Goal: Task Accomplishment & Management: Complete application form

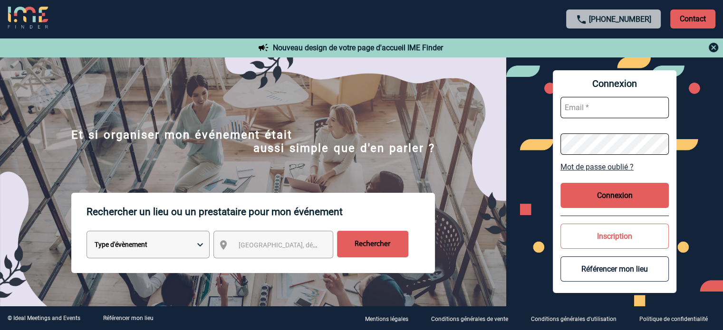
type input "broland@ime-groupe.com"
click at [580, 189] on button "Connexion" at bounding box center [614, 195] width 108 height 25
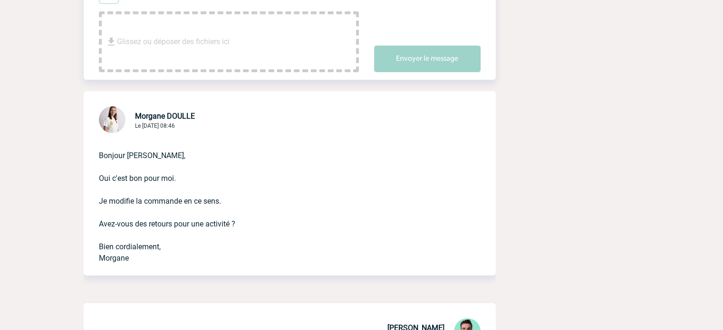
scroll to position [428, 0]
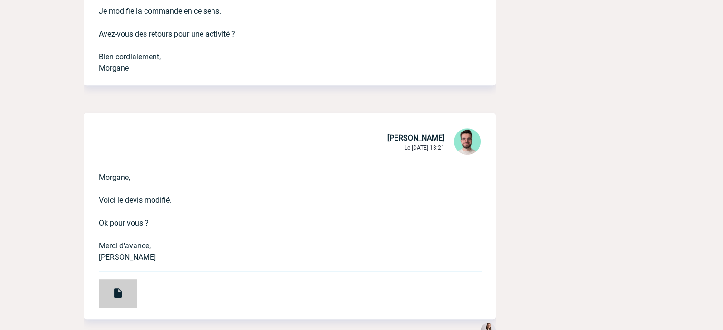
click at [128, 293] on div at bounding box center [118, 294] width 38 height 29
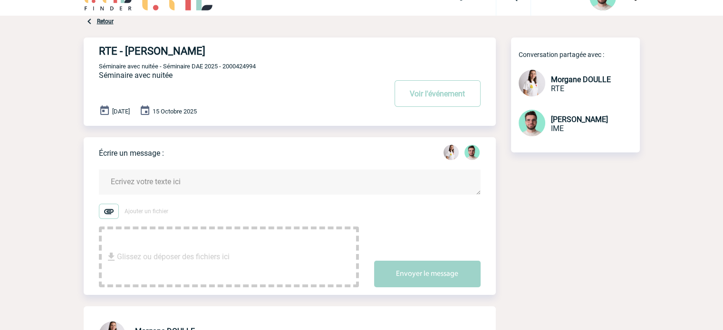
scroll to position [0, 0]
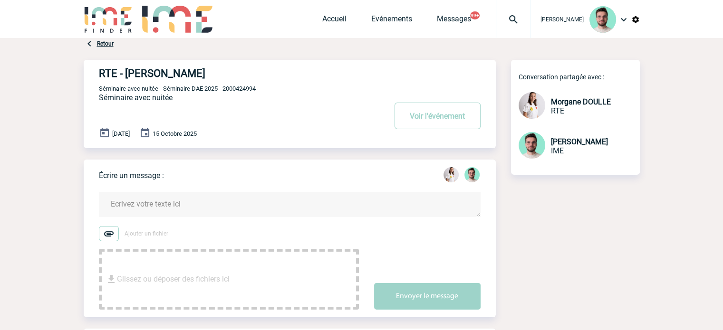
click at [242, 83] on div "RTE - Morgane DOULLE Voir l'événement Séminaire avec nuitée - Séminaire DAE 202…" at bounding box center [297, 100] width 397 height 81
click at [238, 93] on div "RTE - Morgane DOULLE Voir l'événement Séminaire avec nuitée - Séminaire DAE 202…" at bounding box center [297, 100] width 397 height 81
click at [237, 87] on span "Séminaire avec nuitée - Séminaire DAE 2025 - 2000424994" at bounding box center [177, 88] width 157 height 7
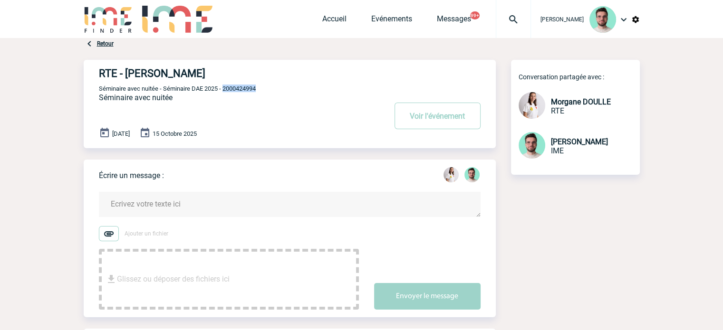
copy span "2000424994"
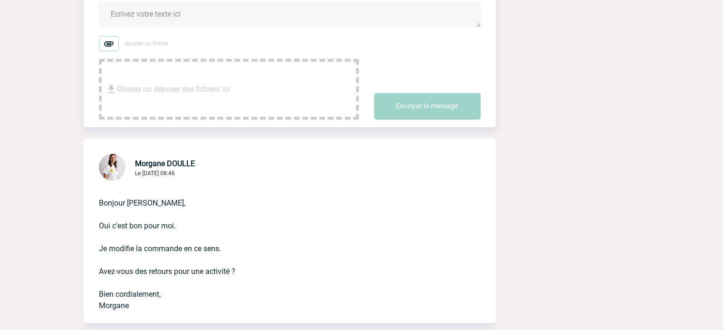
click at [210, 12] on textarea at bounding box center [290, 14] width 382 height 25
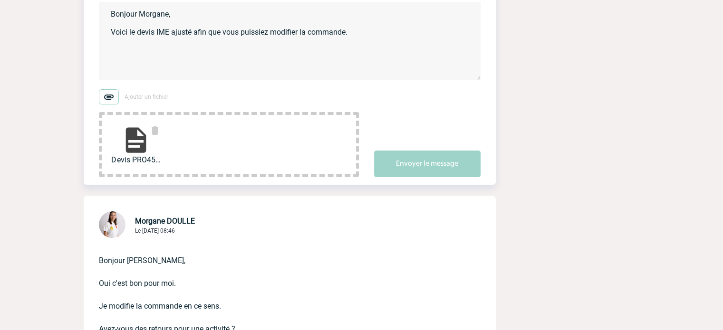
click at [177, 46] on textarea "Bonjour Morgane, Voici le devis IME ajusté afin que vous puissiez modifier la c…" at bounding box center [290, 41] width 382 height 78
click at [164, 66] on textarea "Bonjour Morgane, Voici le devis IME ajusté afin que vous puissiez modifier la c…" at bounding box center [290, 41] width 382 height 78
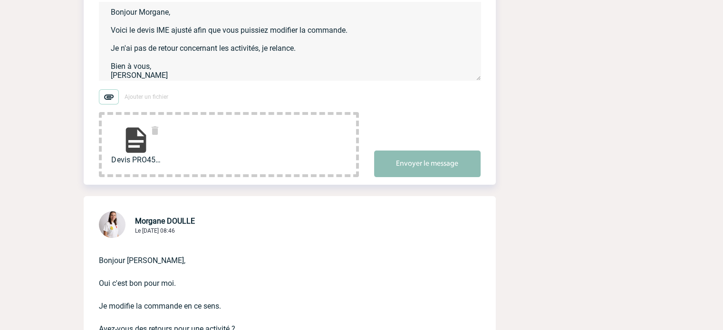
type textarea "Bonjour Morgane, Voici le devis IME ajusté afin que vous puissiez modifier la c…"
click at [407, 160] on button "Envoyer le message" at bounding box center [427, 164] width 106 height 27
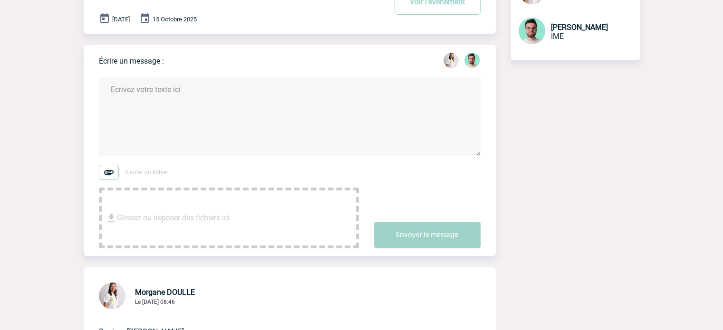
scroll to position [0, 0]
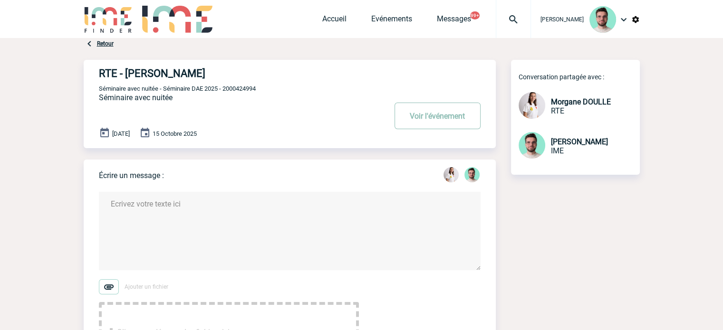
click at [431, 108] on button "Voir l'événement" at bounding box center [438, 116] width 86 height 27
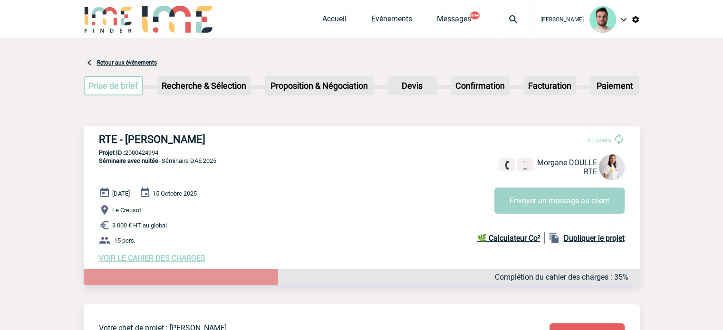
click at [501, 20] on img at bounding box center [513, 19] width 34 height 11
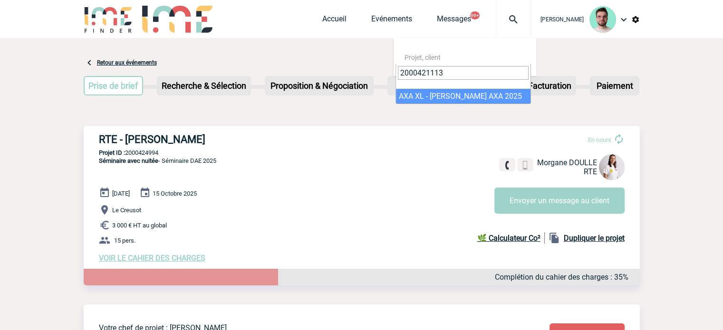
type input "2000421113"
select select "20614"
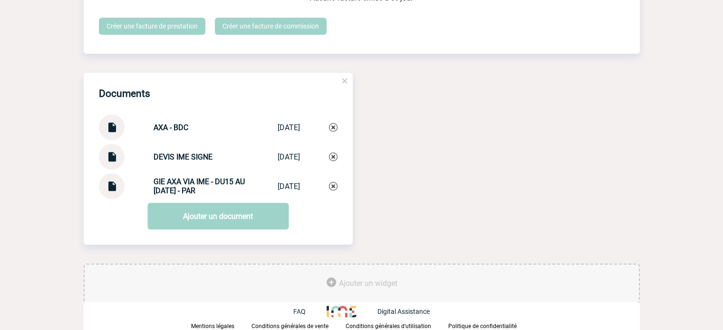
scroll to position [934, 0]
click at [113, 133] on img at bounding box center [112, 124] width 12 height 19
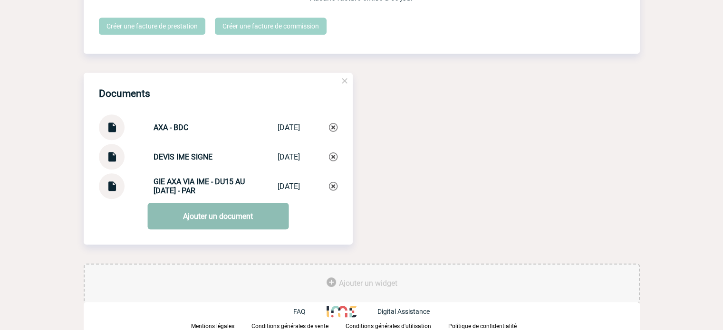
scroll to position [936, 0]
click at [226, 211] on link "Ajouter un document" at bounding box center [217, 216] width 141 height 27
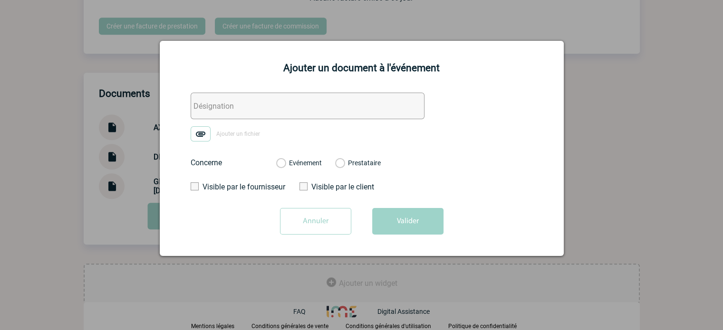
click at [272, 106] on input "text" at bounding box center [308, 106] width 234 height 27
type input "FACTURE"
click at [225, 133] on span "Ajouter un fichier" at bounding box center [238, 134] width 44 height 7
click at [0, 0] on input "Ajouter un fichier" at bounding box center [0, 0] width 0 height 0
click at [285, 161] on label "Evénement" at bounding box center [280, 163] width 9 height 9
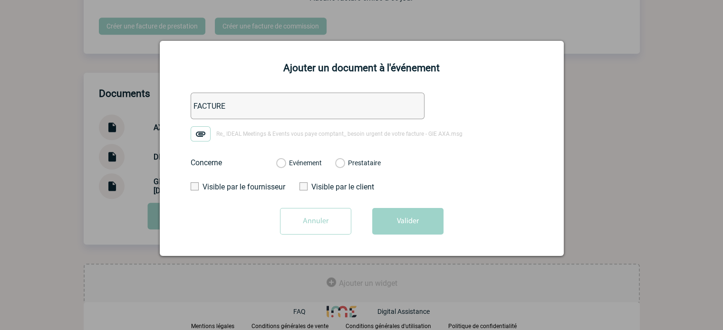
click at [0, 0] on input "Evénement" at bounding box center [0, 0] width 0 height 0
click at [432, 232] on button "Valider" at bounding box center [407, 221] width 71 height 27
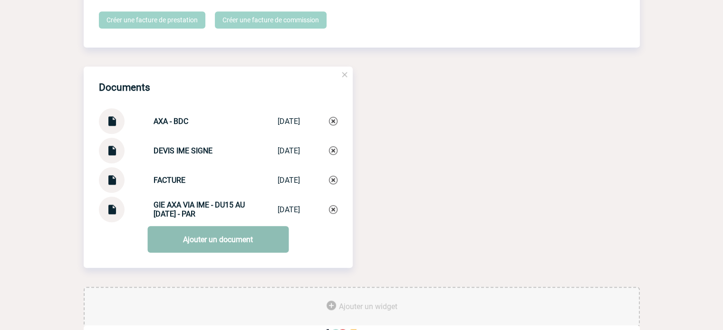
click at [204, 249] on link "Ajouter un document" at bounding box center [217, 239] width 141 height 27
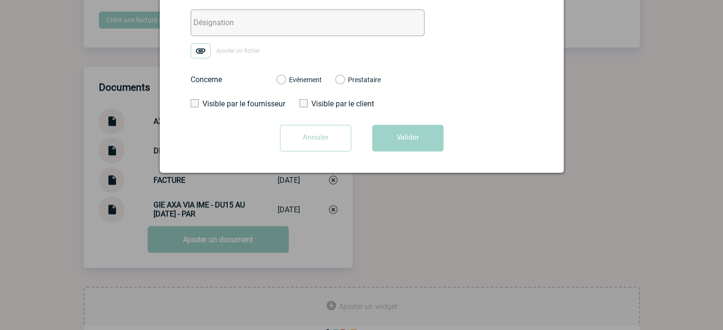
click at [261, 89] on div "Ajouter un document à l'événement Ajouter un fichier Concerne Evénement Prestat…" at bounding box center [362, 65] width 404 height 215
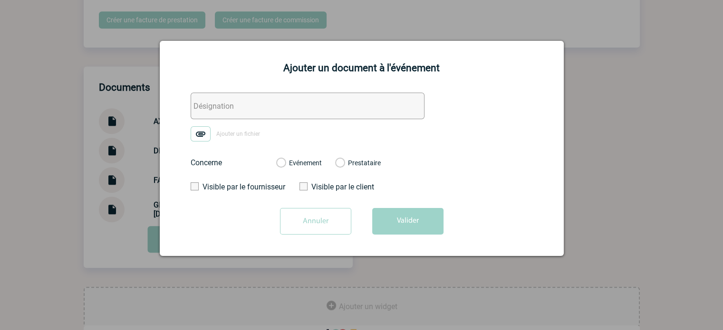
click at [267, 98] on input "text" at bounding box center [308, 106] width 234 height 27
click at [272, 108] on input "text" at bounding box center [308, 106] width 234 height 27
type input "MAIL FACTU"
click at [236, 135] on span "Ajouter un fichier" at bounding box center [238, 134] width 44 height 7
click at [0, 0] on input "Ajouter un fichier" at bounding box center [0, 0] width 0 height 0
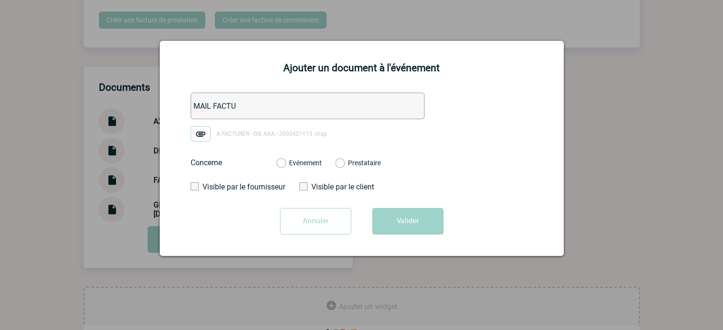
click at [285, 165] on label "Evénement" at bounding box center [280, 163] width 9 height 9
click at [0, 0] on input "Evénement" at bounding box center [0, 0] width 0 height 0
click at [390, 210] on button "Valider" at bounding box center [407, 221] width 71 height 27
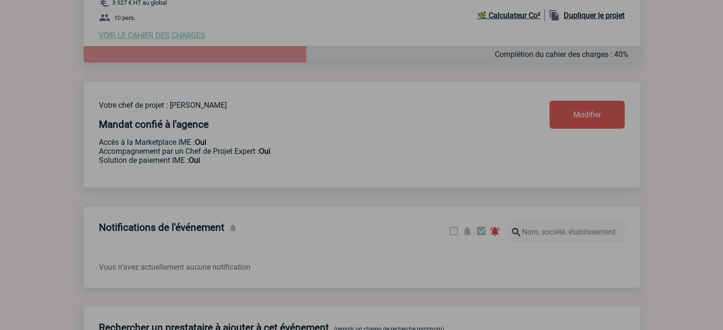
scroll to position [0, 0]
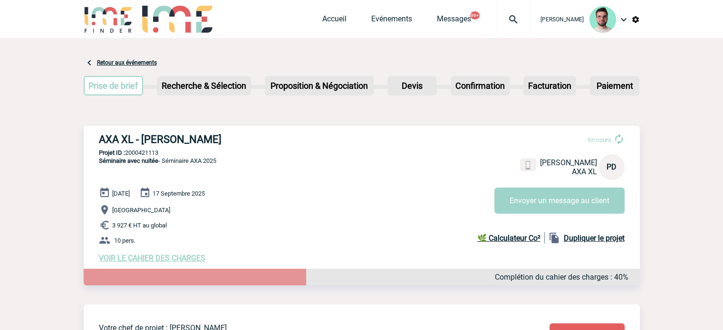
click at [146, 154] on p "Projet ID : 2000421113" at bounding box center [362, 152] width 556 height 7
copy p "2000421113"
click at [329, 21] on link "Accueil" at bounding box center [334, 20] width 24 height 13
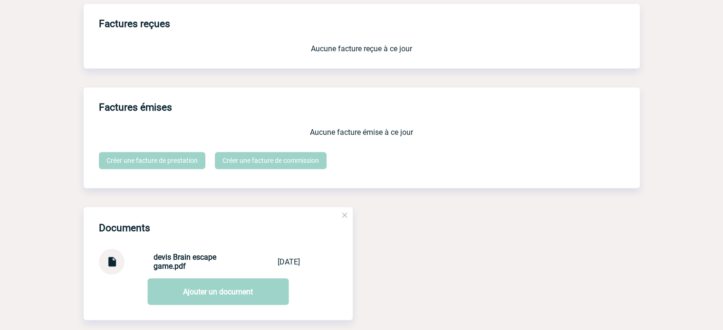
scroll to position [877, 0]
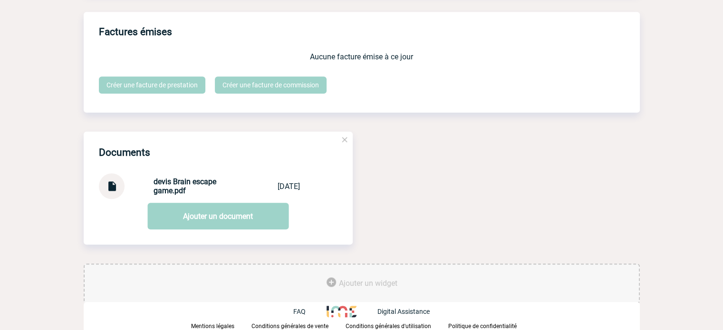
click at [111, 185] on img at bounding box center [112, 183] width 12 height 19
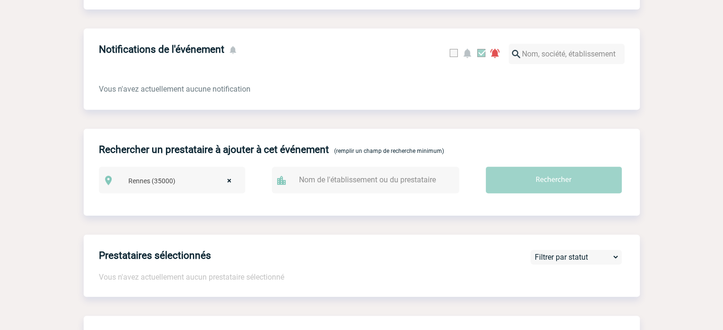
scroll to position [116, 0]
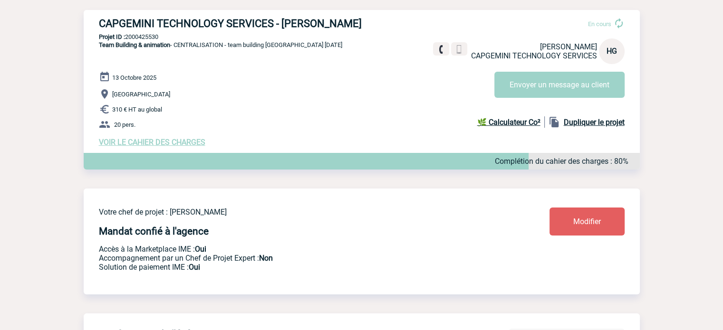
click at [175, 142] on span "VOIR LE CAHIER DES CHARGES" at bounding box center [152, 142] width 106 height 9
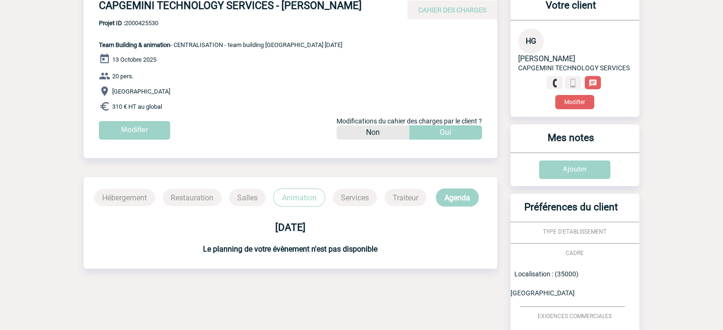
scroll to position [25, 0]
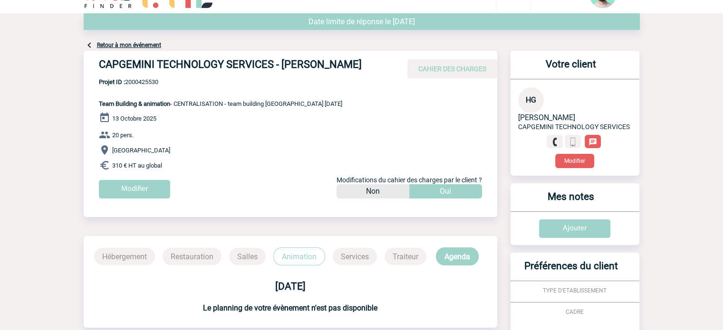
click at [100, 41] on div "Retour à mon événement" at bounding box center [362, 32] width 556 height 38
click at [156, 68] on h4 "CAPGEMINI TECHNOLOGY SERVICES - [PERSON_NAME]" at bounding box center [241, 66] width 285 height 16
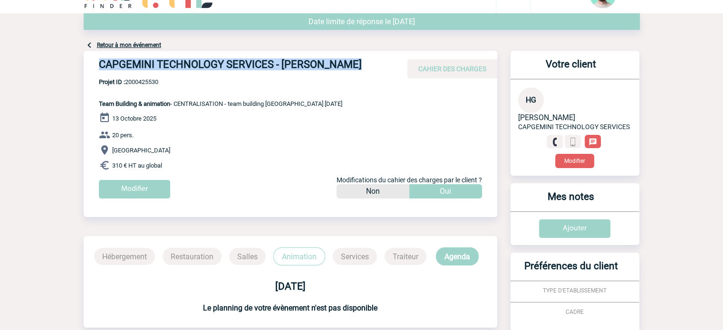
click at [156, 68] on h4 "CAPGEMINI TECHNOLOGY SERVICES - [PERSON_NAME]" at bounding box center [241, 66] width 285 height 16
copy div "CAPGEMINI TECHNOLOGY SERVICES - [PERSON_NAME]"
click at [144, 48] on link "Retour à mon événement" at bounding box center [129, 45] width 64 height 7
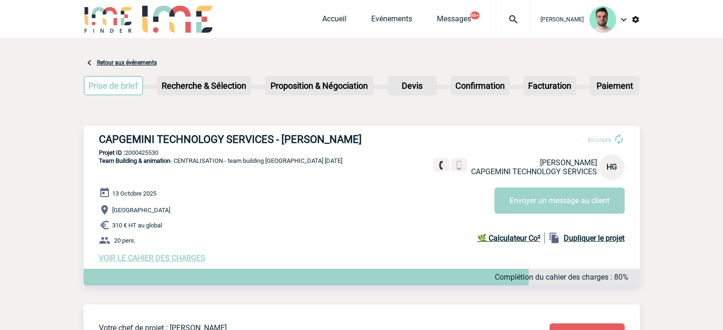
click at [156, 154] on p "Projet ID : 2000425530" at bounding box center [362, 152] width 556 height 7
copy p "2000425530"
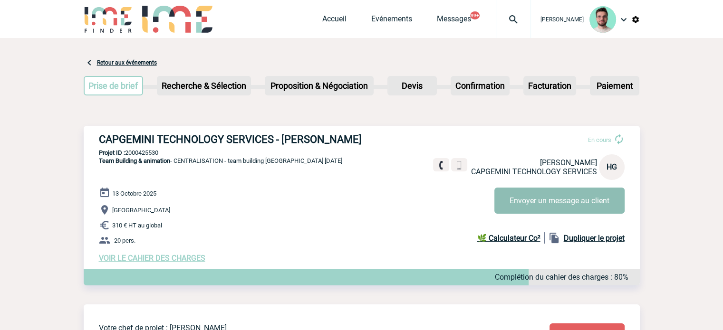
click at [522, 195] on button "Envoyer un message au client" at bounding box center [559, 201] width 130 height 26
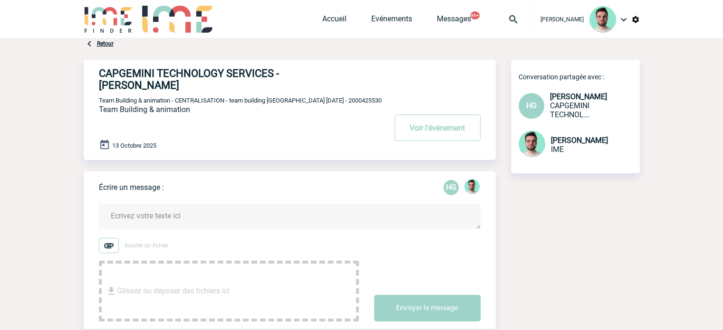
click at [179, 214] on textarea at bounding box center [290, 216] width 382 height 25
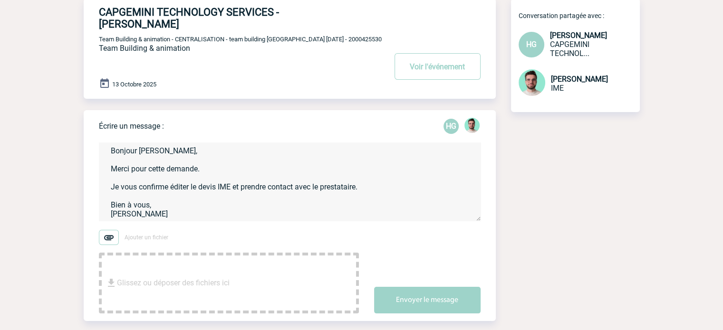
scroll to position [114, 0]
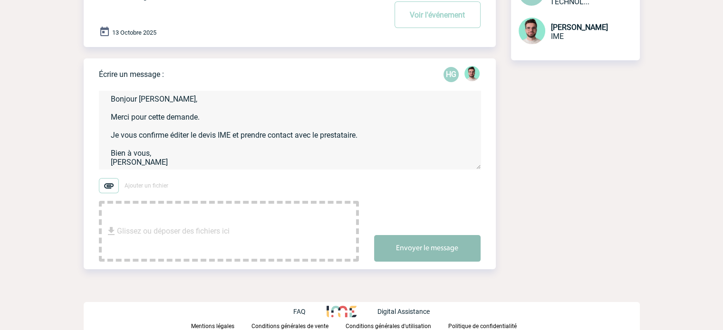
type textarea "Bonjour Héloïse, Merci pour cette demande. Je vous confirme éditer le devis IME…"
click at [420, 251] on button "Envoyer le message" at bounding box center [427, 248] width 106 height 27
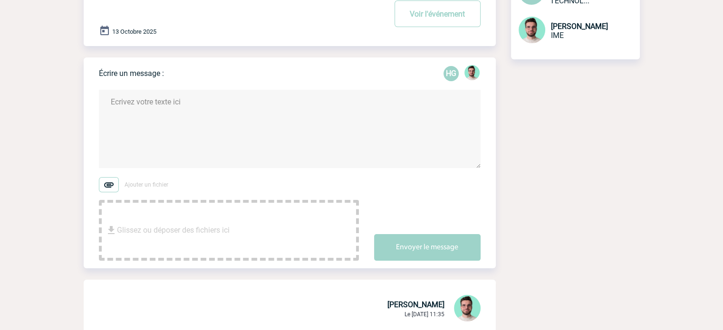
scroll to position [19, 0]
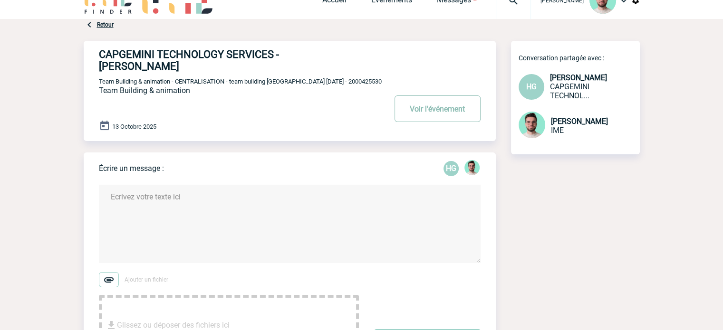
click at [424, 106] on button "Voir l'événement" at bounding box center [438, 109] width 86 height 27
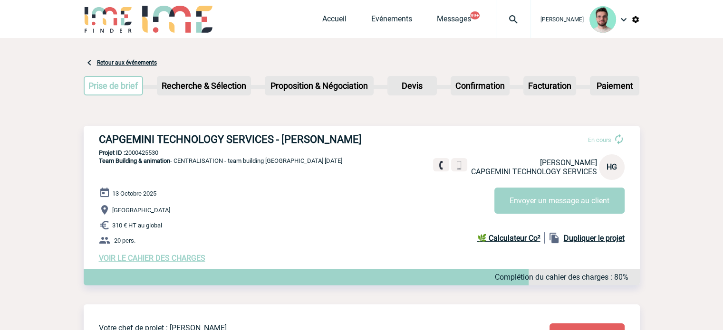
click at [152, 159] on span "Team Building & animation" at bounding box center [134, 160] width 71 height 7
click at [152, 152] on p "Projet ID : 2000425530" at bounding box center [362, 152] width 556 height 7
copy p "2000425530"
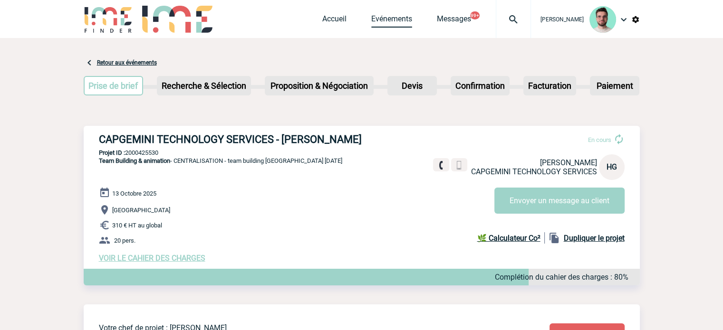
click at [383, 21] on link "Evénements" at bounding box center [391, 20] width 41 height 13
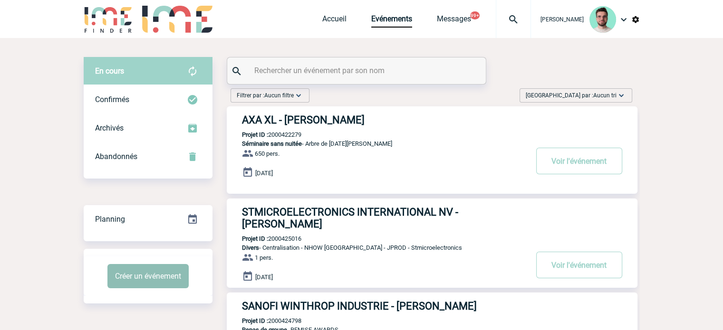
click at [132, 284] on button "Créer un événement" at bounding box center [147, 276] width 81 height 24
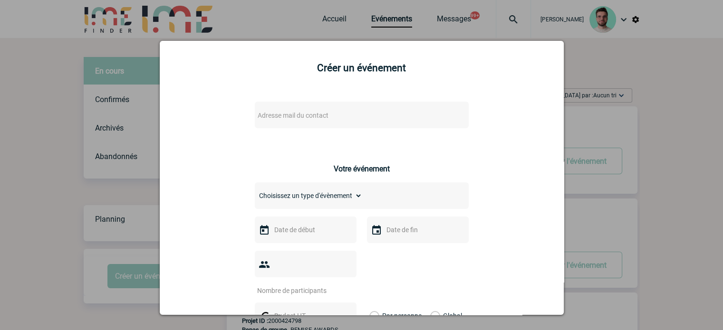
click at [296, 121] on span "Adresse mail du contact" at bounding box center [337, 115] width 166 height 13
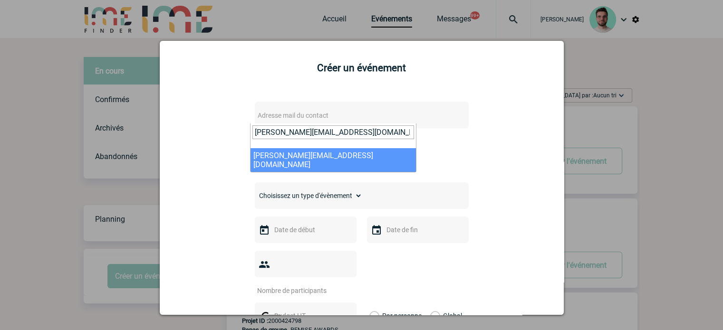
type input "n.fainan@transitionspro-idf.fr"
select select "101596"
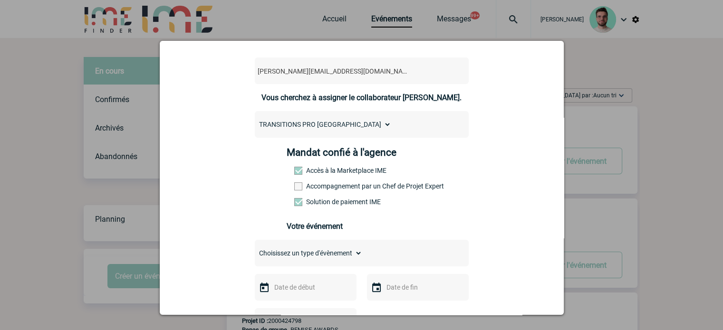
scroll to position [95, 0]
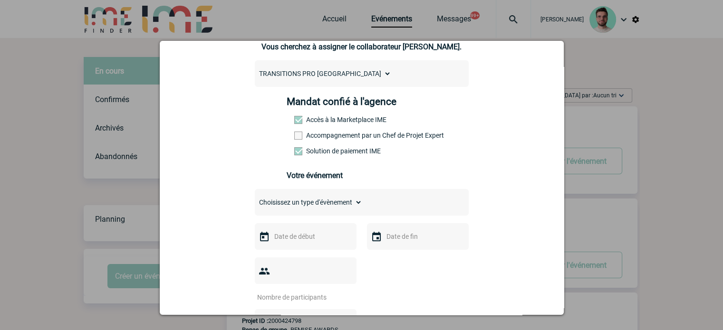
click at [299, 139] on label "Accompagnement par un Chef de Projet Expert" at bounding box center [315, 136] width 42 height 8
click at [0, 0] on input "Accompagnement par un Chef de Projet Expert" at bounding box center [0, 0] width 0 height 0
click at [298, 192] on div "Choisissez un type d'évènement Séminaire avec nuitée Séminaire sans nuitée Repa…" at bounding box center [362, 202] width 214 height 27
click at [299, 203] on select "Choisissez un type d'évènement Séminaire avec nuitée Séminaire sans nuitée Repa…" at bounding box center [308, 202] width 107 height 13
select select "3"
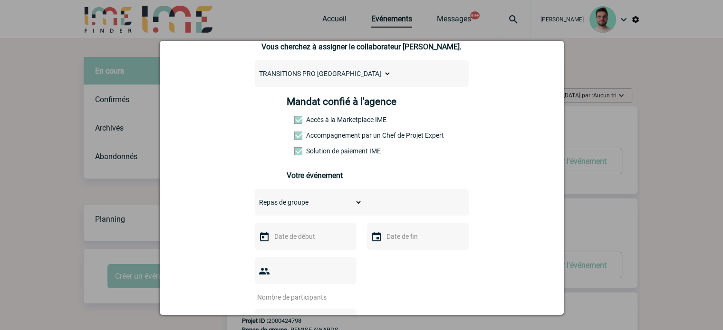
click at [255, 199] on select "Choisissez un type d'évènement Séminaire avec nuitée Séminaire sans nuitée Repa…" at bounding box center [308, 202] width 107 height 13
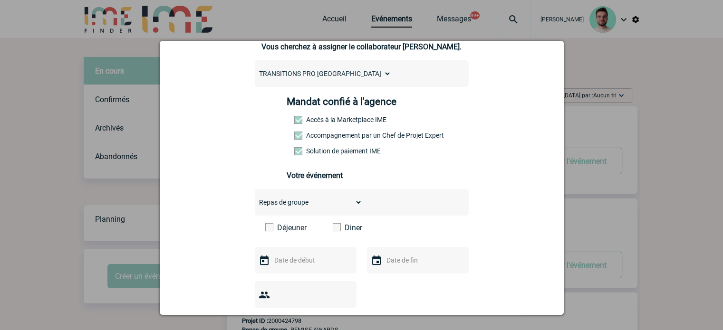
click at [333, 231] on span at bounding box center [337, 227] width 8 height 8
click at [0, 0] on input "Diner" at bounding box center [0, 0] width 0 height 0
click at [309, 264] on input "text" at bounding box center [305, 260] width 66 height 12
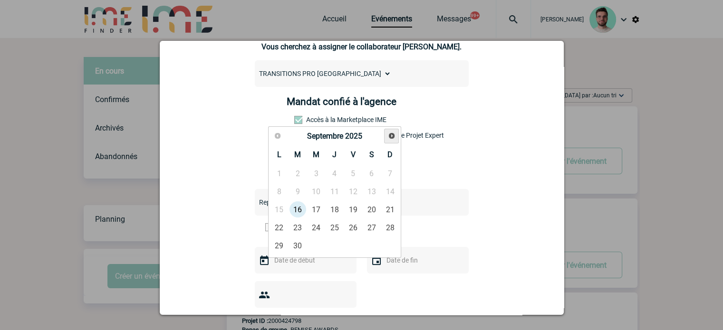
click at [385, 138] on link "Suivant" at bounding box center [391, 136] width 15 height 15
click at [345, 175] on link "5" at bounding box center [353, 173] width 18 height 17
type input "05-12-2025"
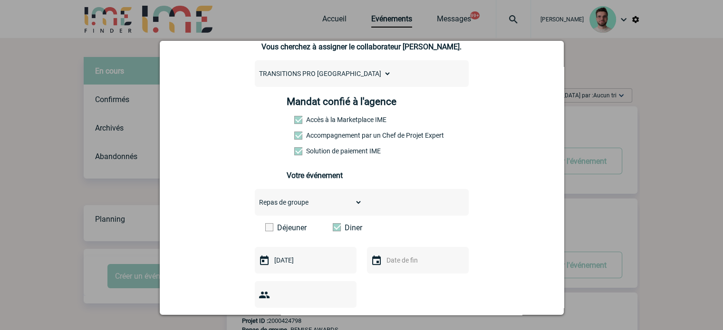
click at [390, 266] on input "text" at bounding box center [417, 260] width 66 height 12
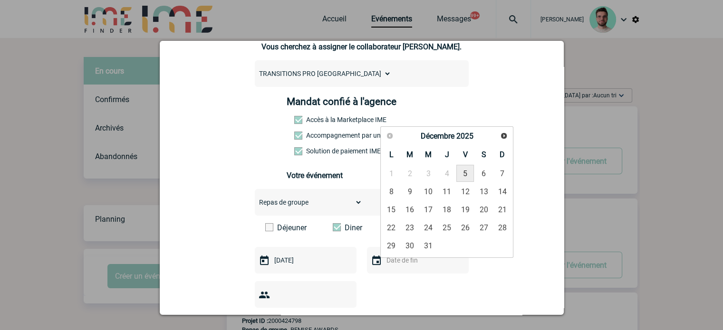
click at [462, 171] on link "5" at bounding box center [465, 173] width 18 height 17
type input "05-12-2025"
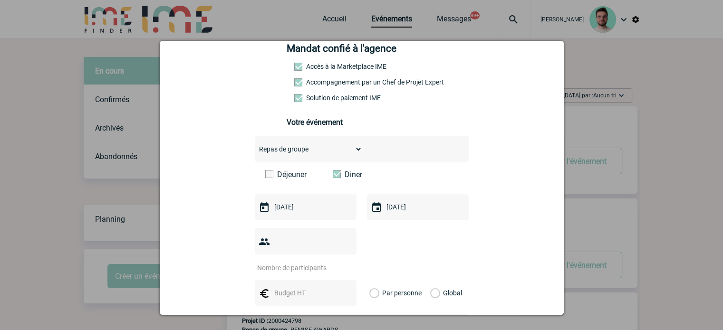
scroll to position [238, 0]
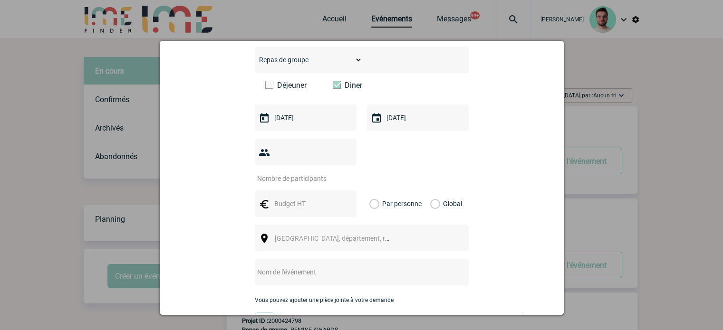
click at [290, 173] on input "number" at bounding box center [299, 179] width 89 height 12
type input "100"
click at [292, 198] on input "text" at bounding box center [305, 204] width 66 height 12
type input "10000"
click at [432, 191] on label "Global" at bounding box center [433, 204] width 6 height 27
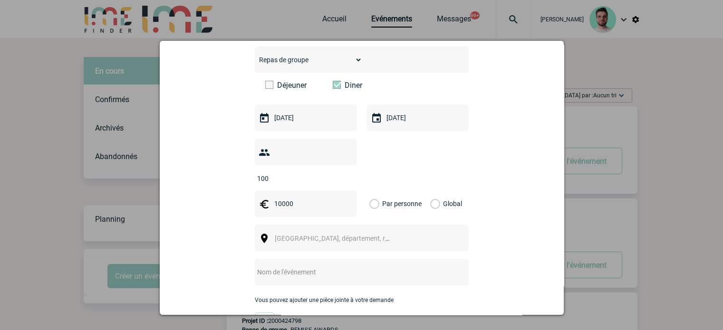
click at [0, 0] on input "Global" at bounding box center [0, 0] width 0 height 0
click at [347, 225] on div "Ville, département, région..." at bounding box center [362, 238] width 214 height 27
click at [345, 232] on span "Ville, département, région..." at bounding box center [336, 238] width 131 height 13
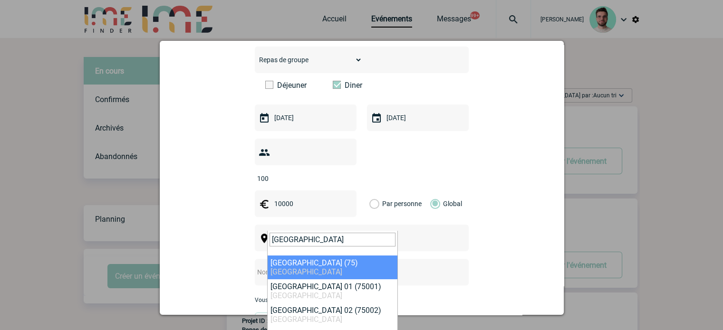
type input "paris"
select select "3"
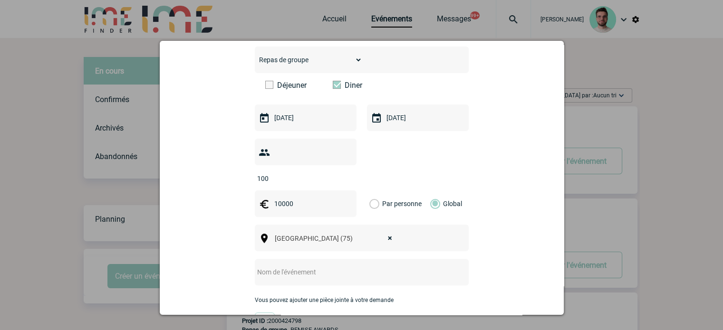
click at [310, 266] on input "text" at bounding box center [349, 272] width 189 height 12
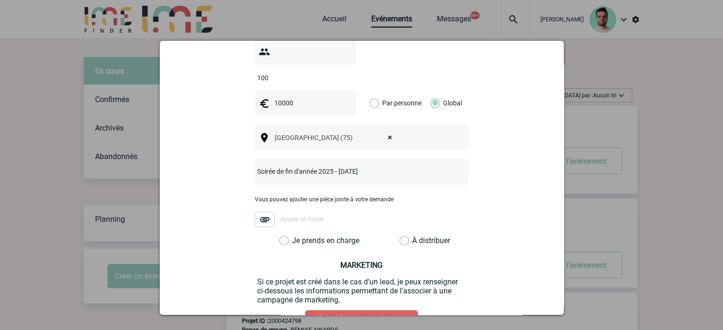
scroll to position [380, 0]
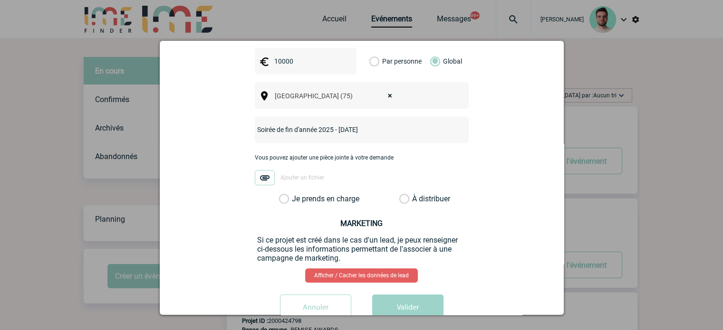
type input "Soirée de fin d'année 2025 - 05.12.2025"
click at [295, 194] on label "Je prends en charge" at bounding box center [287, 199] width 16 height 10
click at [0, 0] on input "Je prends en charge" at bounding box center [0, 0] width 0 height 0
click at [405, 295] on button "Valider" at bounding box center [407, 308] width 71 height 27
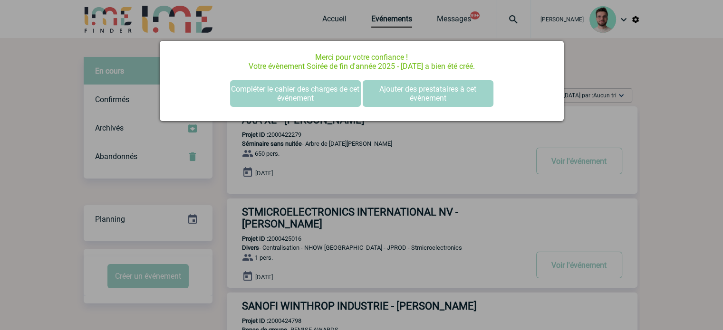
scroll to position [0, 0]
click at [314, 91] on button "Compléter le cahier des charges de cet événement" at bounding box center [295, 93] width 131 height 27
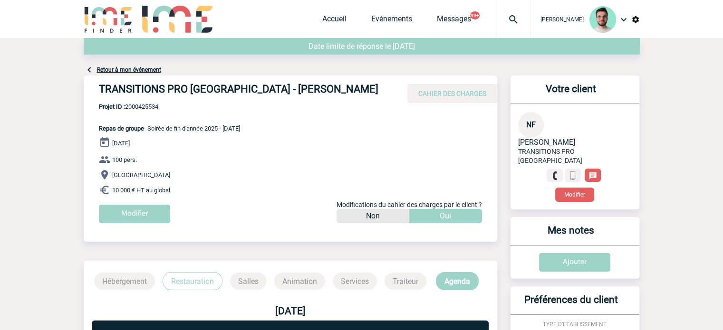
click at [152, 73] on link "Retour à mon événement" at bounding box center [129, 70] width 64 height 7
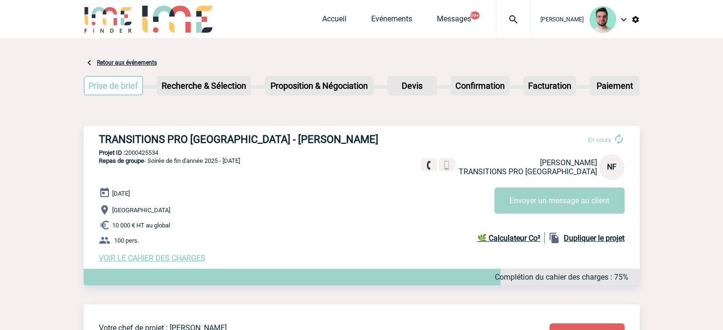
click at [196, 142] on h3 "TRANSITIONS PRO [GEOGRAPHIC_DATA] - [PERSON_NAME]" at bounding box center [241, 140] width 285 height 12
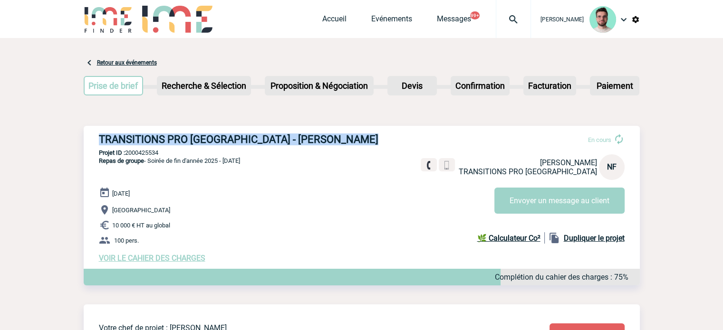
click at [196, 142] on h3 "TRANSITIONS PRO [GEOGRAPHIC_DATA] - [PERSON_NAME]" at bounding box center [241, 140] width 285 height 12
copy div "TRANSITIONS PRO [GEOGRAPHIC_DATA] - [PERSON_NAME]"
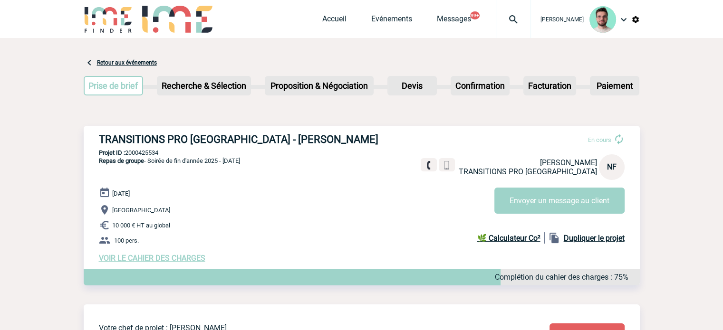
click at [135, 149] on div "TRANSITIONS PRO [GEOGRAPHIC_DATA] - [PERSON_NAME] En cours [PERSON_NAME] TRANSI…" at bounding box center [362, 198] width 556 height 145
click at [135, 150] on p "Projet ID : 2000425534" at bounding box center [362, 152] width 556 height 7
copy p "2000425534"
